Goal: Answer question/provide support: Share knowledge or assist other users

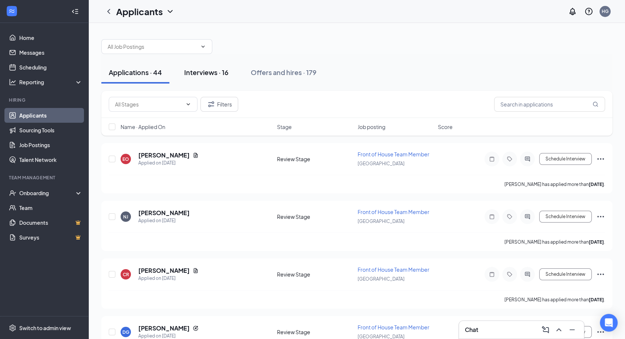
click at [209, 73] on div "Interviews · 16" at bounding box center [206, 72] width 44 height 9
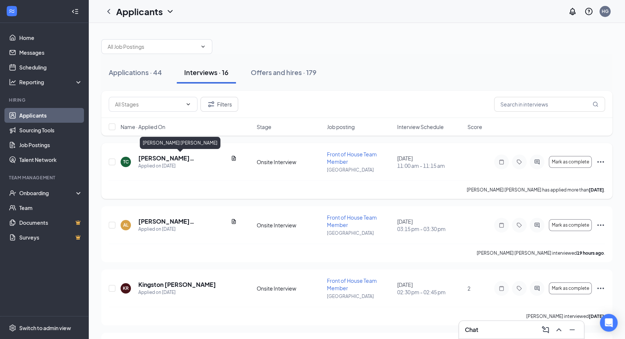
click at [152, 156] on h5 "[PERSON_NAME] [PERSON_NAME]" at bounding box center [183, 158] width 90 height 8
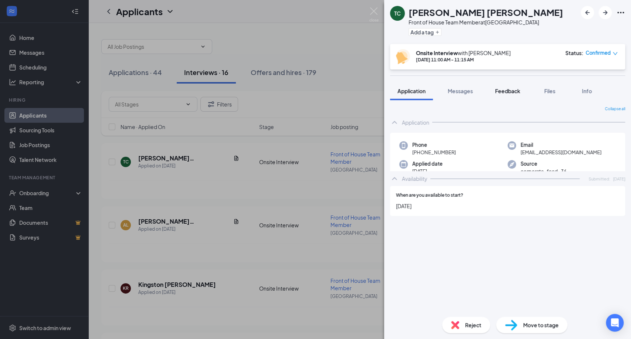
click at [500, 96] on button "Feedback" at bounding box center [508, 91] width 40 height 18
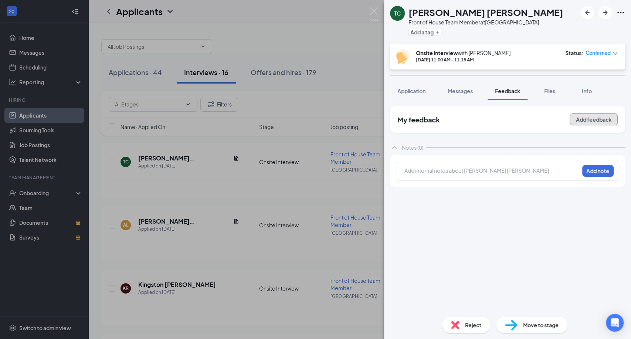
click at [592, 121] on button "Add feedback" at bounding box center [594, 120] width 48 height 12
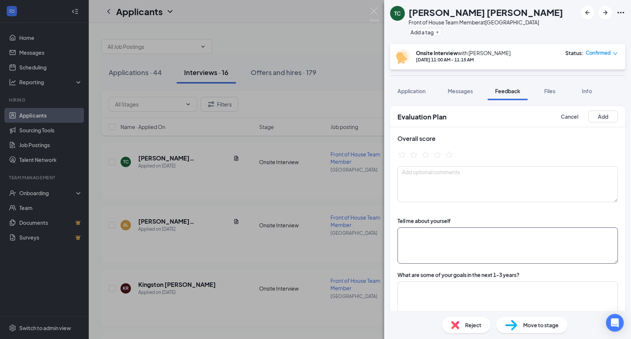
click at [476, 235] on textarea at bounding box center [508, 245] width 220 height 36
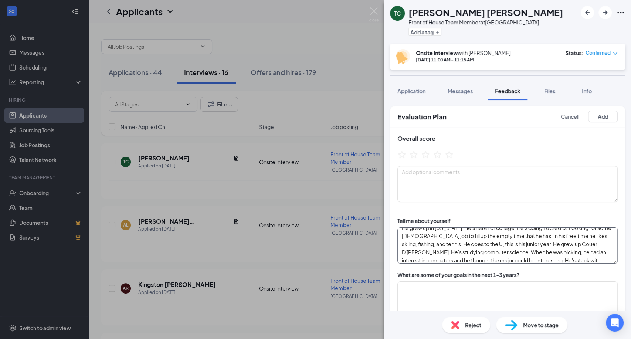
scroll to position [14, 0]
type textarea "He grew up in [US_STATE]. He's here for college. He's doing 10 credits. Looking…"
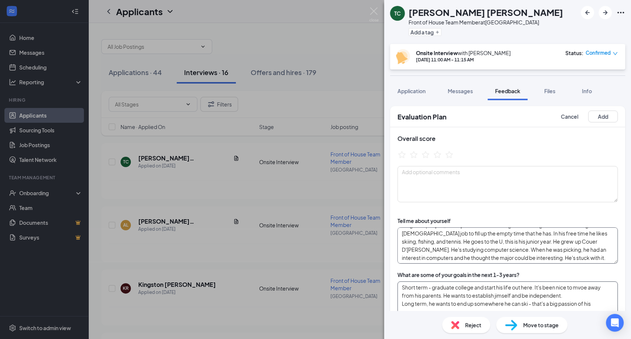
type textarea "Short term - graduate college and start his life out here. It's been nice to mv…"
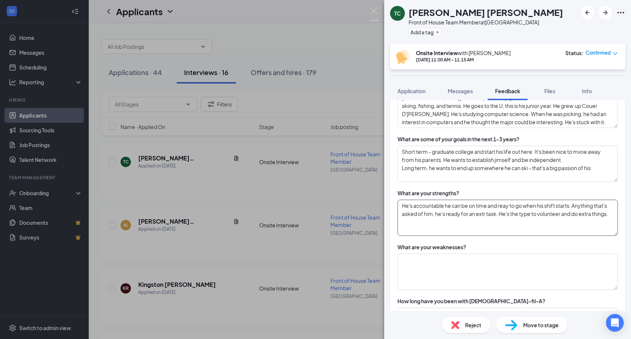
type textarea "He's accountable he can be on time and reay to go when his shift starts. Anythi…"
click at [440, 250] on div "What are your weaknesses?" at bounding box center [432, 246] width 69 height 7
click at [423, 264] on textarea at bounding box center [508, 272] width 220 height 36
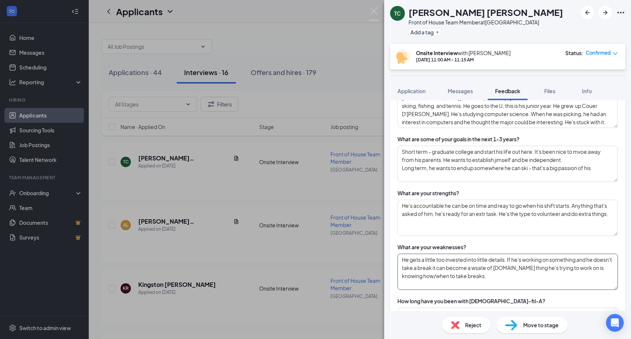
type textarea "He gets a little too invested into little details. If he's working on something…"
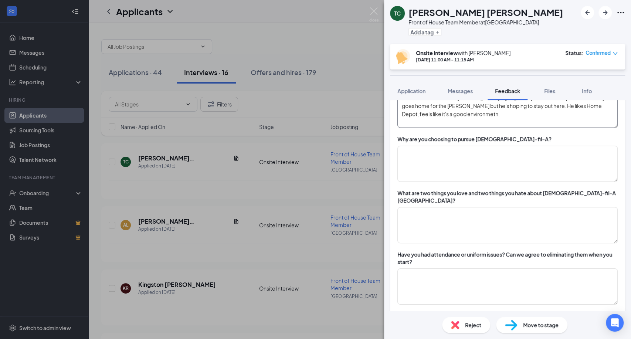
scroll to position [353, 0]
click at [458, 178] on textarea at bounding box center [508, 162] width 220 height 36
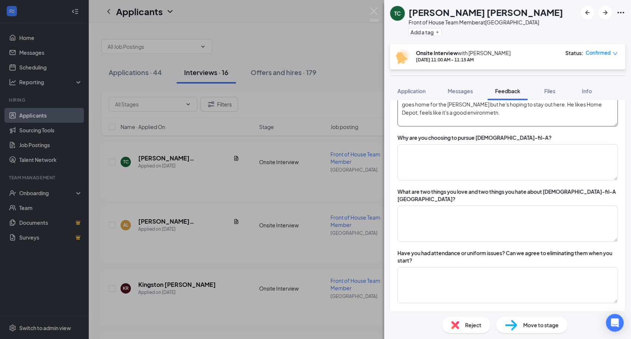
click at [449, 111] on textarea "He worked the last two [PERSON_NAME] in [US_STATE] and Home Depot. He normally …" at bounding box center [508, 108] width 220 height 36
type textarea "He worked the last two [PERSON_NAME] in [US_STATE] and Home Depot. He normally …"
click at [436, 158] on textarea at bounding box center [508, 162] width 220 height 36
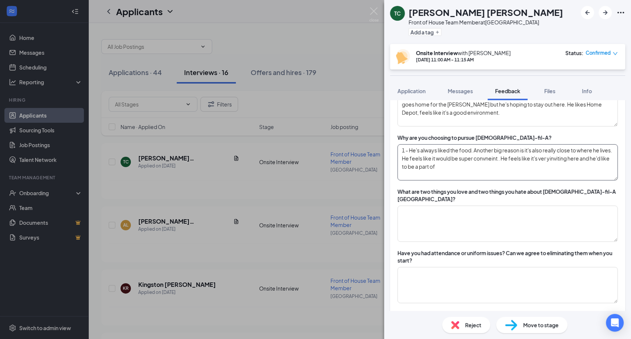
type textarea "1 - He's always liked the food. Another big reason is it's also really close to…"
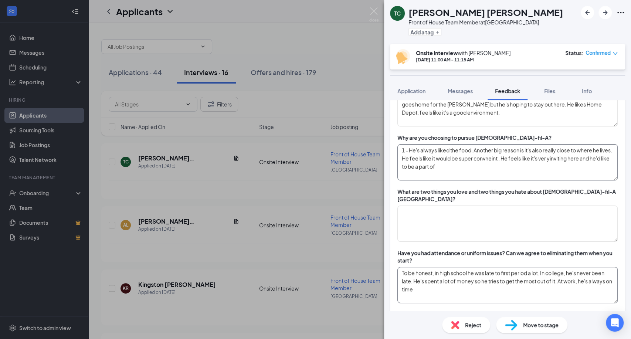
scroll to position [469, 0]
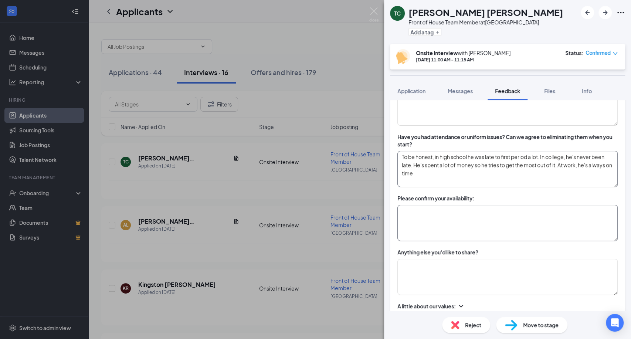
type textarea "To be honest, in high school he was late to first period a lot. In college, he'…"
click at [446, 217] on textarea at bounding box center [508, 223] width 220 height 36
click at [451, 212] on textarea "Part Time - ideally 20-30. Sat free. Fri after 1030a free. [DATE] after 130p. M…" at bounding box center [508, 223] width 220 height 36
type textarea "Part Time - ideally 20-30. Sat free. Fri after 1045a free. [DATE] after 145p. M…"
click at [422, 267] on textarea at bounding box center [508, 277] width 220 height 36
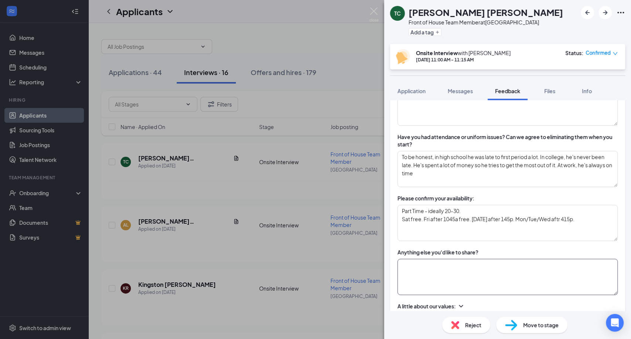
type textarea "E"
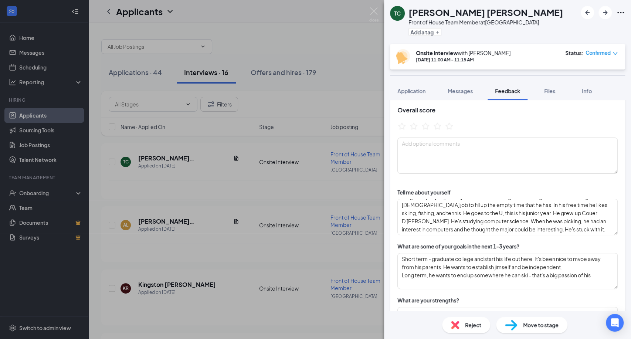
scroll to position [27, 0]
click at [436, 128] on icon "StarBorder" at bounding box center [438, 128] width 10 height 10
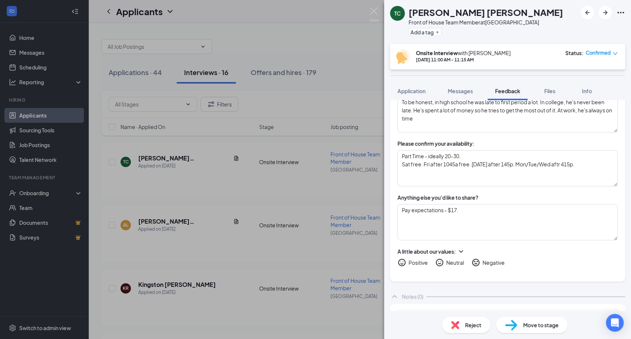
scroll to position [525, 0]
click at [511, 203] on textarea "Pay expectations - $17." at bounding box center [508, 221] width 220 height 36
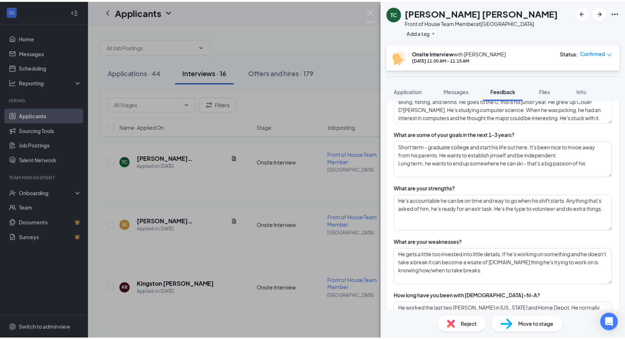
scroll to position [0, 0]
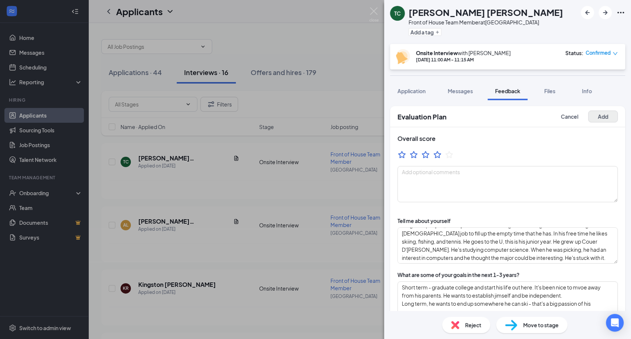
type textarea "Pay expectations - $17. We paying $15."
click at [589, 116] on button "Add" at bounding box center [604, 117] width 30 height 12
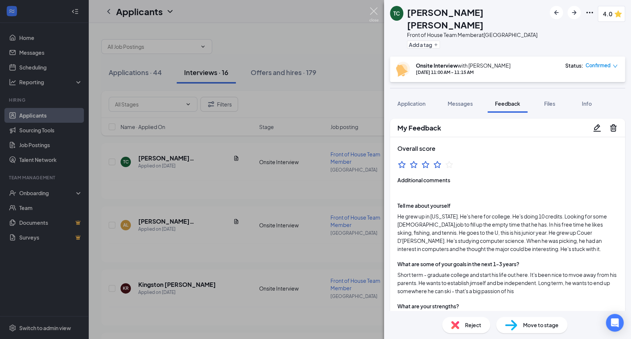
click at [371, 12] on img at bounding box center [374, 14] width 9 height 14
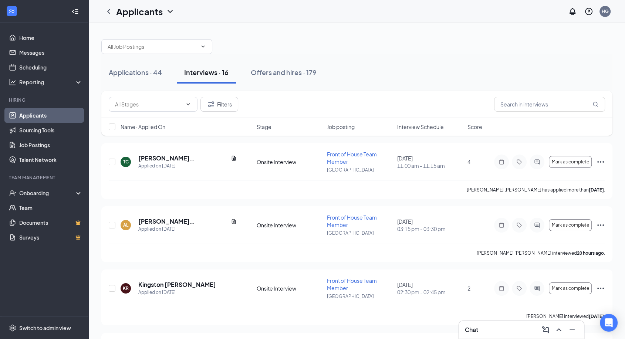
click at [495, 331] on div "Chat" at bounding box center [521, 330] width 113 height 12
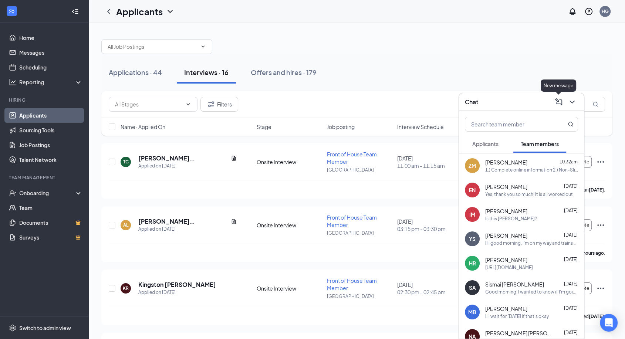
click at [553, 105] on div at bounding box center [559, 102] width 12 height 12
click at [520, 104] on div "Chat" at bounding box center [521, 101] width 113 height 11
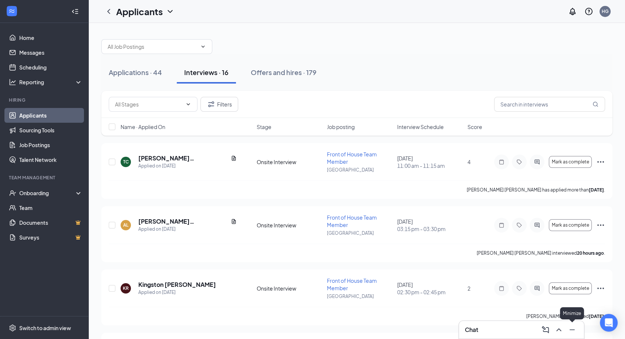
click at [569, 333] on icon "Minimize" at bounding box center [572, 330] width 9 height 9
click at [605, 301] on icon "ChatActive" at bounding box center [608, 297] width 9 height 9
click at [559, 328] on icon "ChevronUp" at bounding box center [558, 330] width 9 height 9
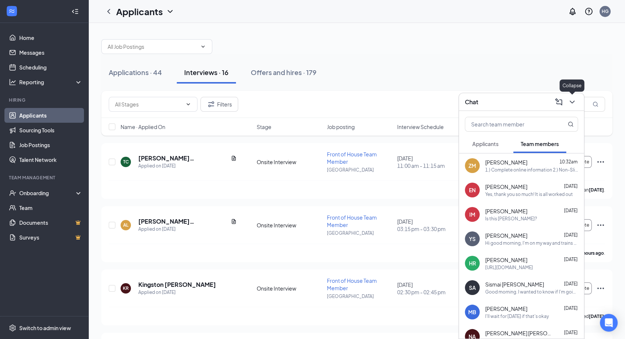
click at [561, 106] on icon "ComposeMessage" at bounding box center [558, 102] width 9 height 9
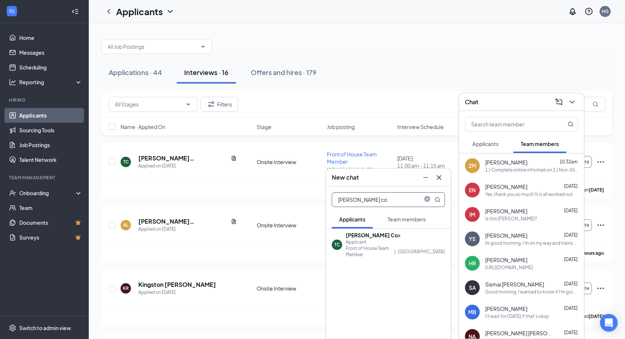
type input "[PERSON_NAME] co"
click at [378, 249] on div "Front of House Team Member" at bounding box center [369, 251] width 46 height 13
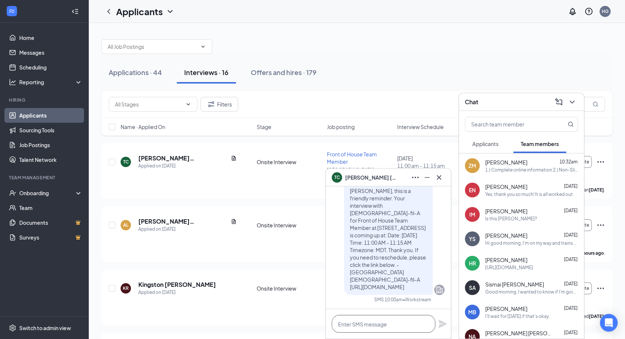
click at [379, 326] on textarea at bounding box center [384, 324] width 104 height 18
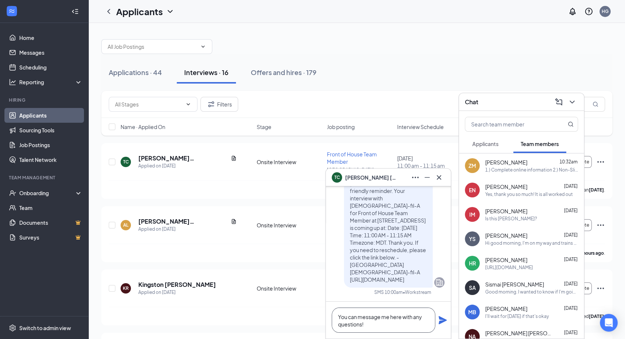
type textarea "You can message me here with any questions!"
click at [444, 320] on icon "Plane" at bounding box center [443, 320] width 8 height 8
